Goal: Information Seeking & Learning: Learn about a topic

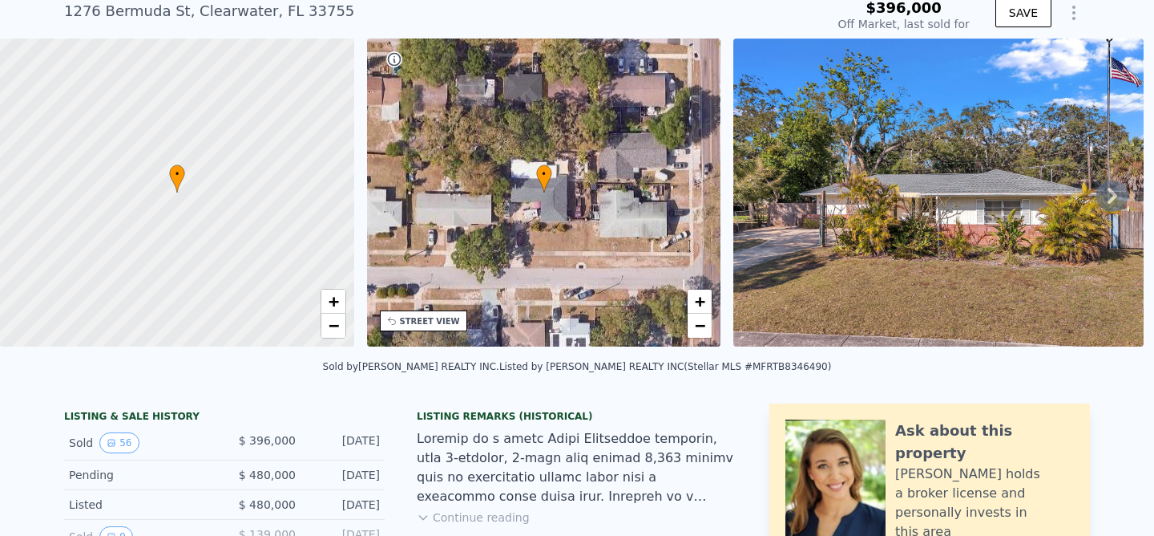
scroll to position [63, 0]
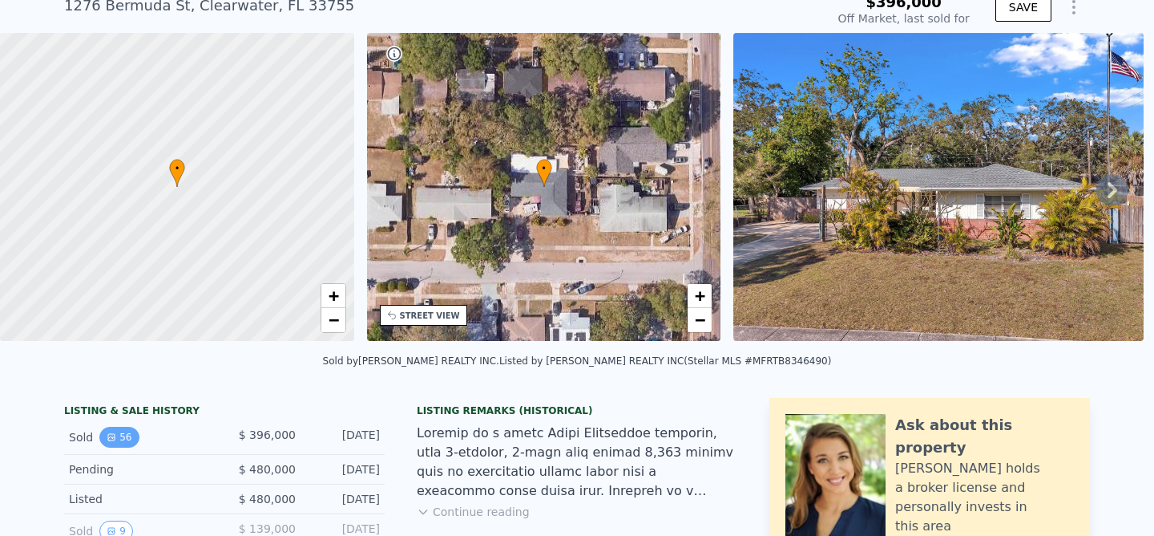
click at [114, 435] on icon "View historical data" at bounding box center [111, 437] width 6 height 6
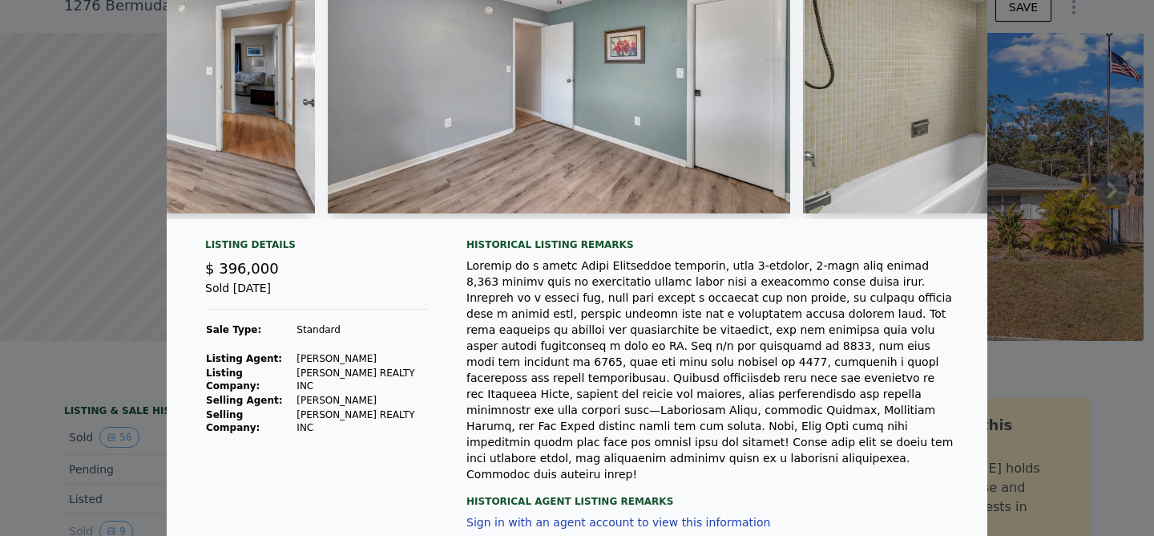
scroll to position [164, 0]
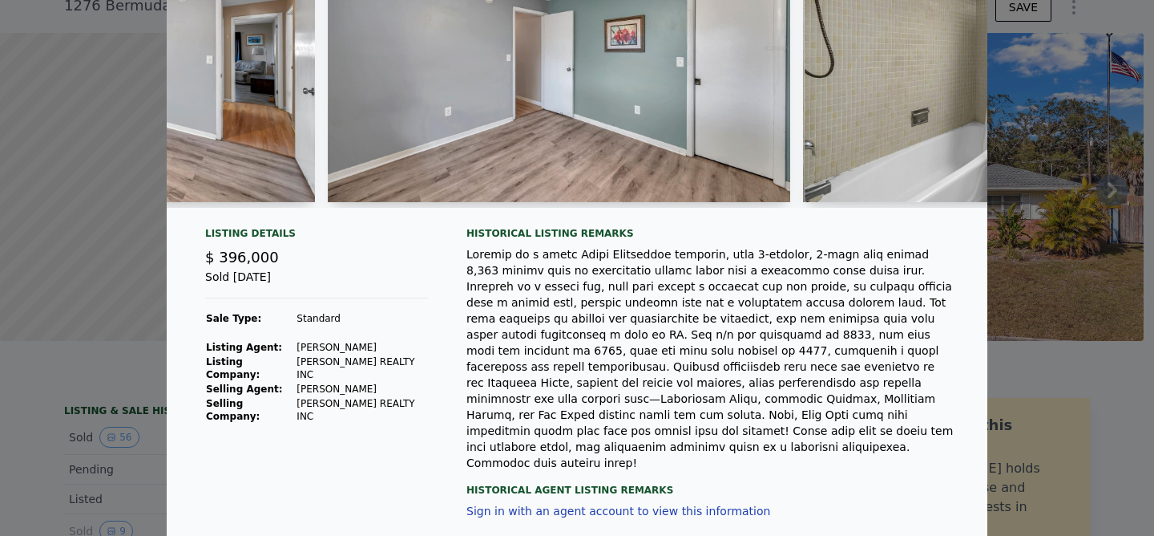
click at [160, 374] on div at bounding box center [577, 268] width 1154 height 536
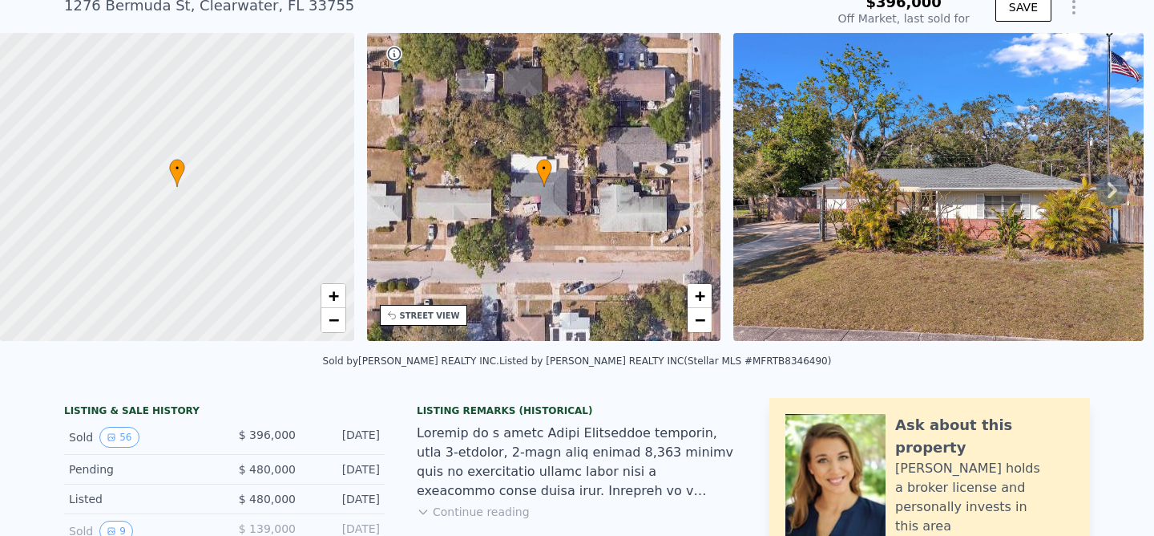
scroll to position [0, 0]
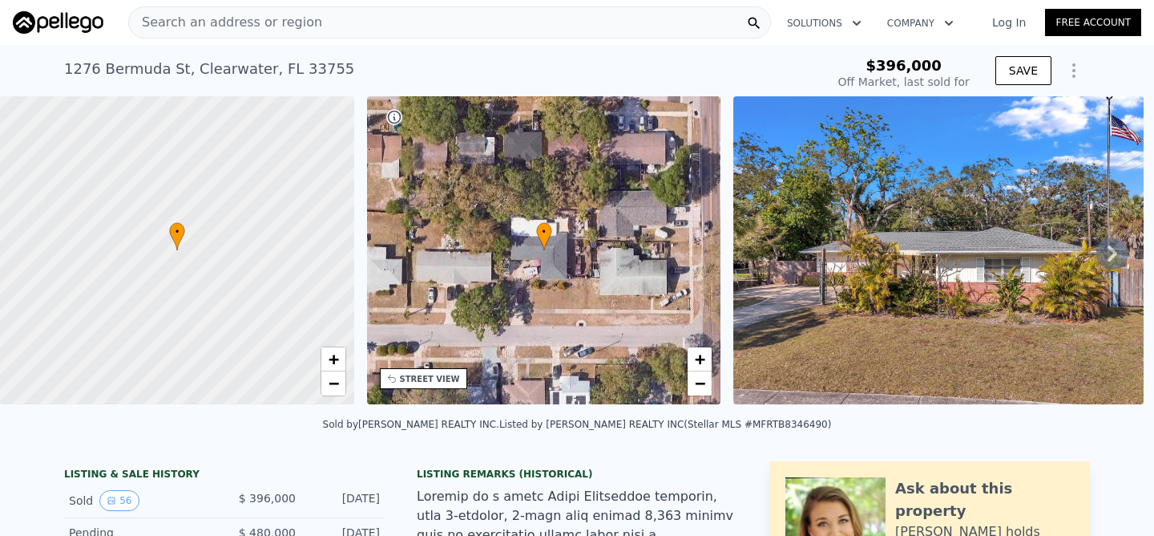
click at [617, 38] on div "Search an address or region" at bounding box center [449, 22] width 643 height 32
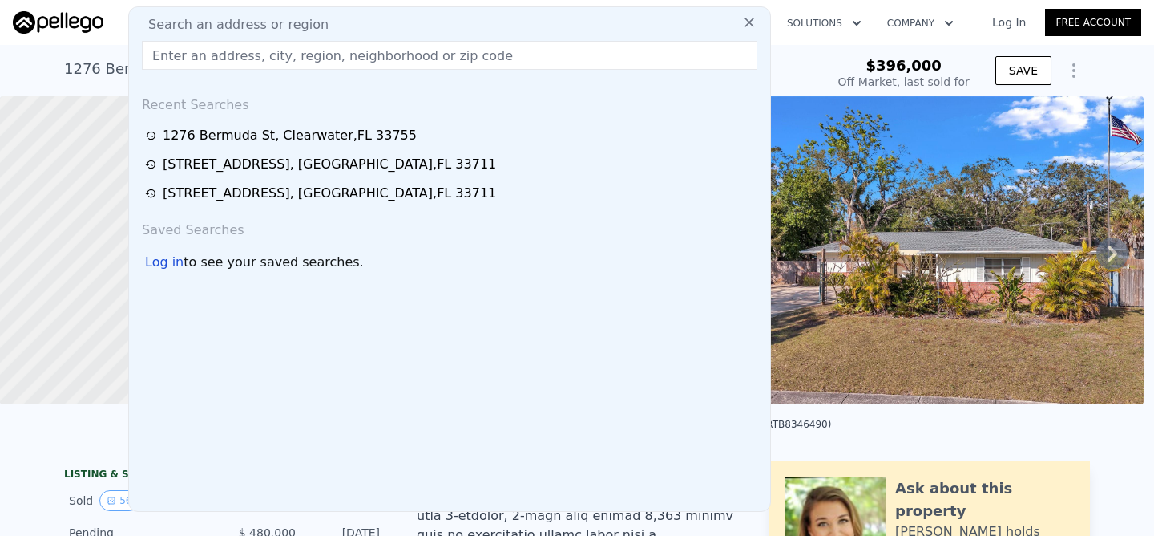
click at [617, 30] on div "Search an address or region" at bounding box center [449, 24] width 629 height 19
click at [336, 42] on input "text" at bounding box center [450, 55] width 616 height 29
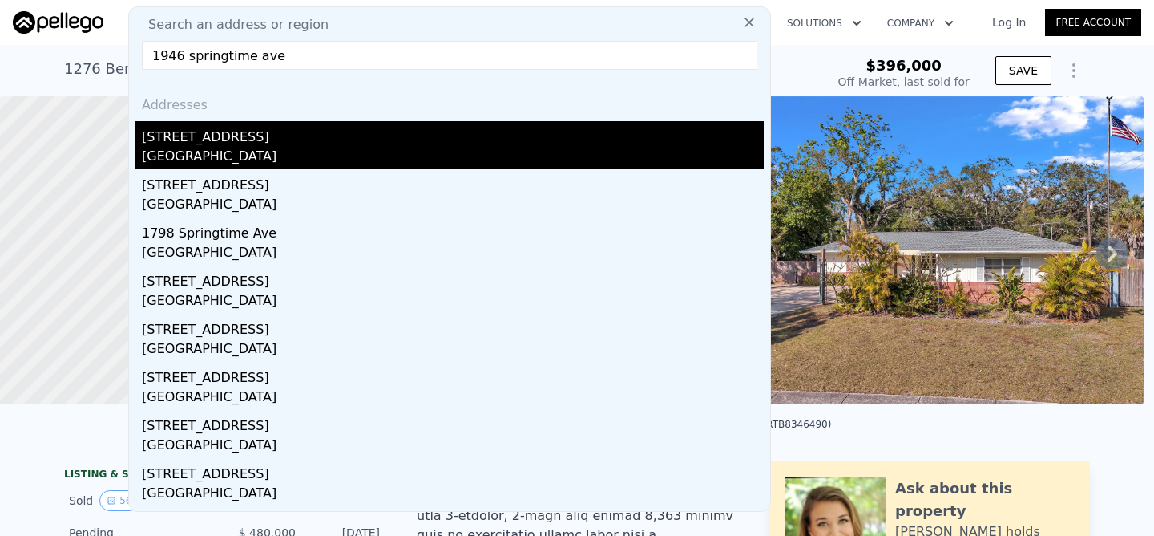
type input "1946 springtime ave"
click at [308, 147] on div "[GEOGRAPHIC_DATA]" at bounding box center [453, 158] width 622 height 22
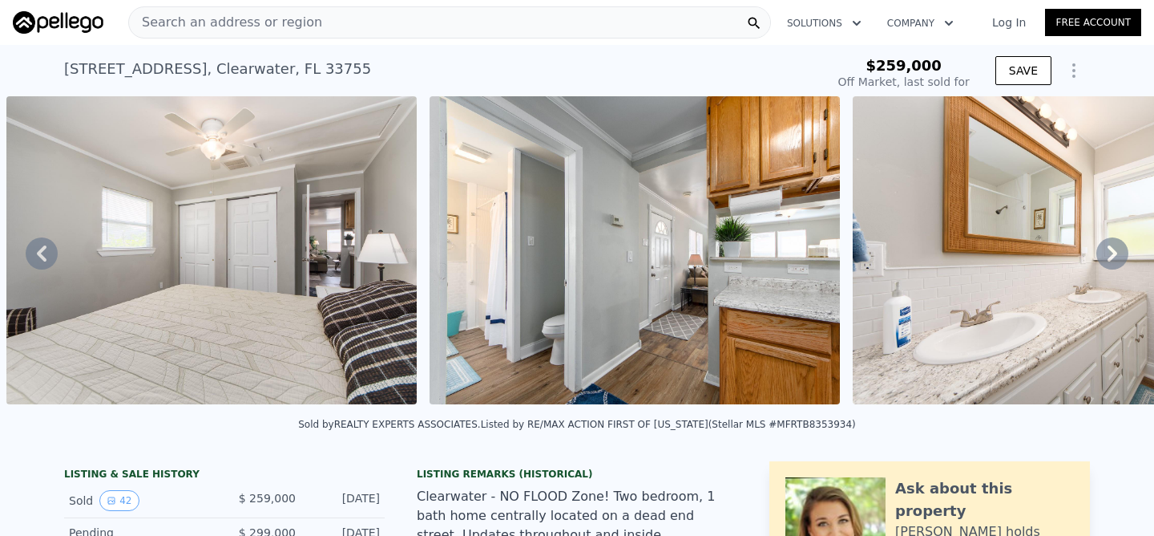
click at [249, 21] on span "Search an address or region" at bounding box center [225, 22] width 193 height 19
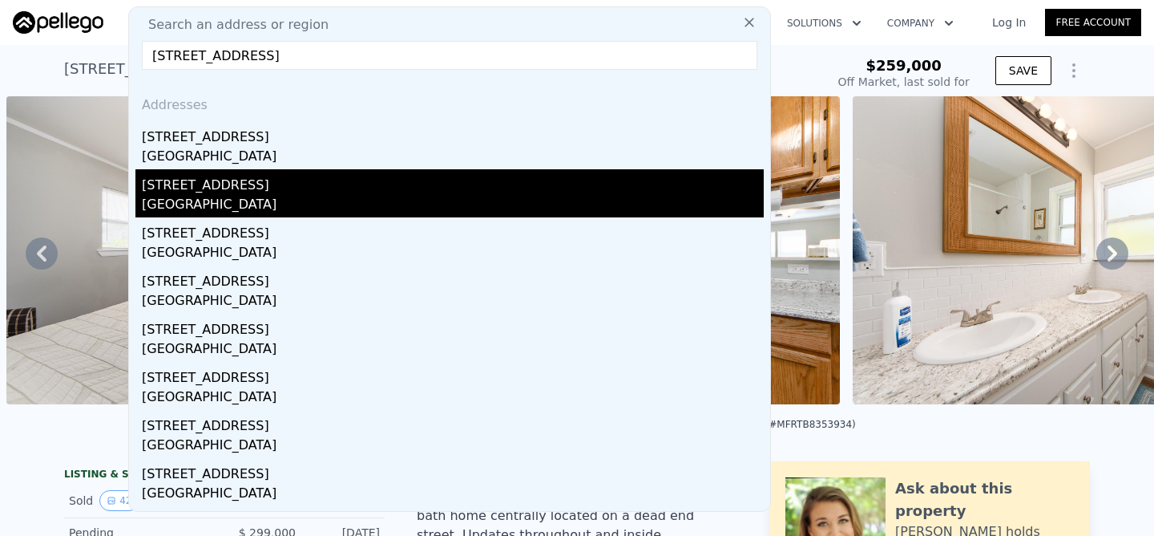
type input "[STREET_ADDRESS]"
click at [231, 180] on div "[STREET_ADDRESS]" at bounding box center [453, 182] width 622 height 26
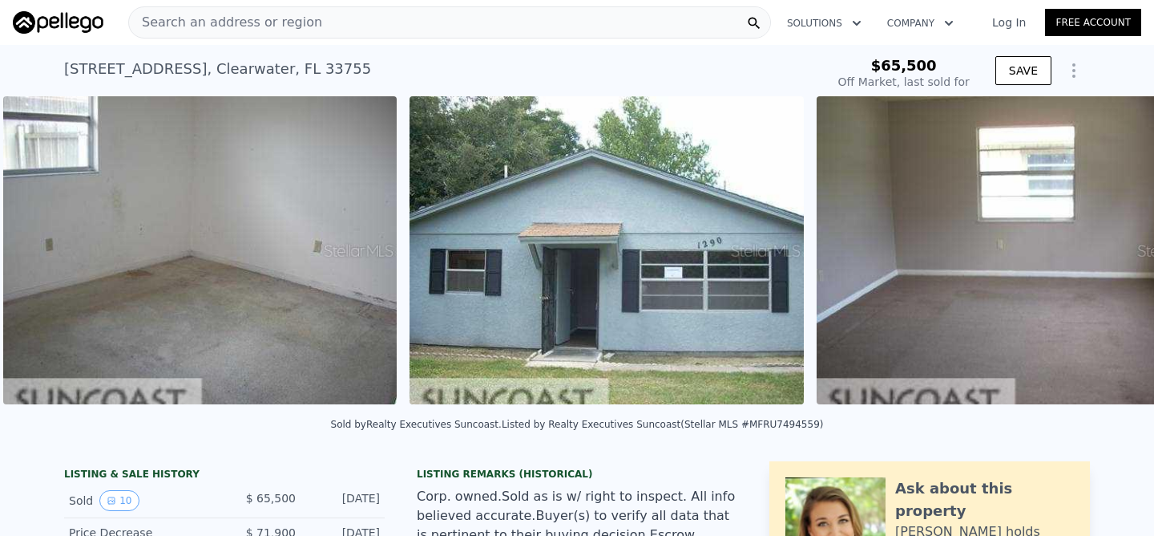
scroll to position [0, 2201]
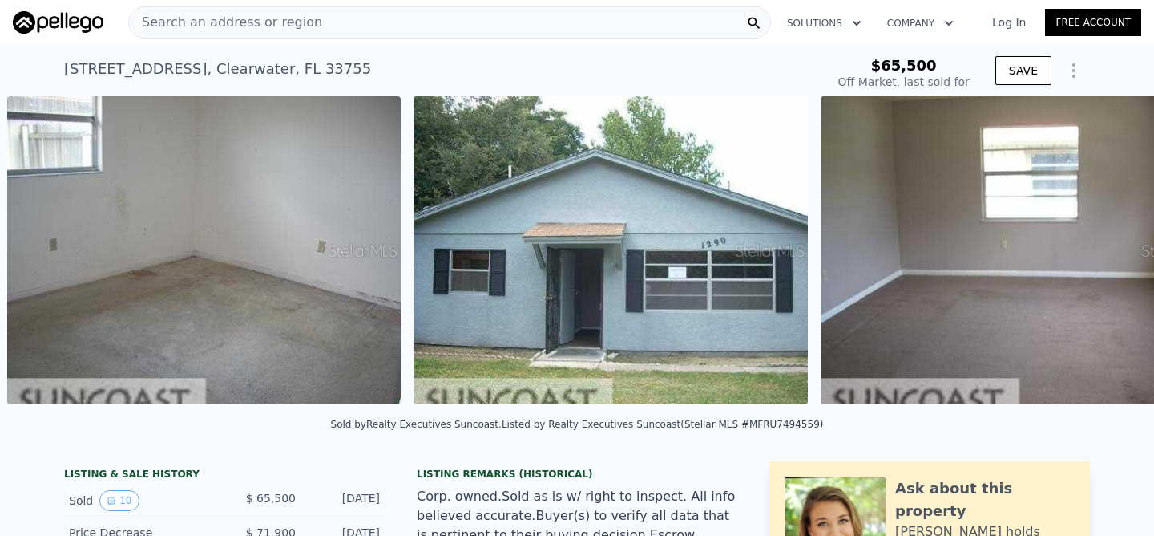
type input "2"
type input "660"
type input "1092"
type input "4330"
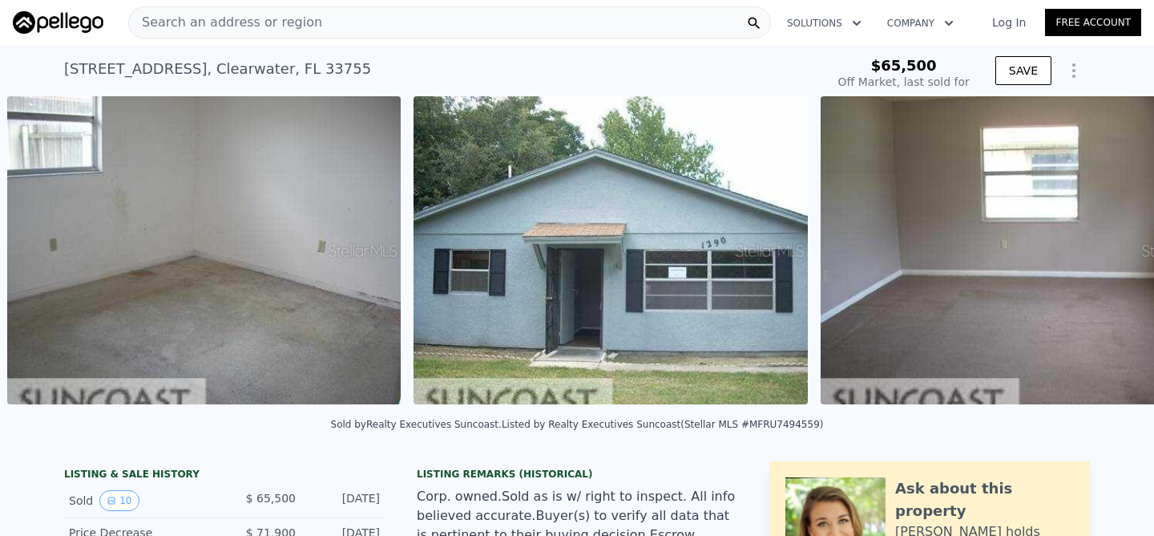
type input "8638"
type input "$ 336,000"
type input "5"
type input "$ 37,606"
